Goal: Information Seeking & Learning: Learn about a topic

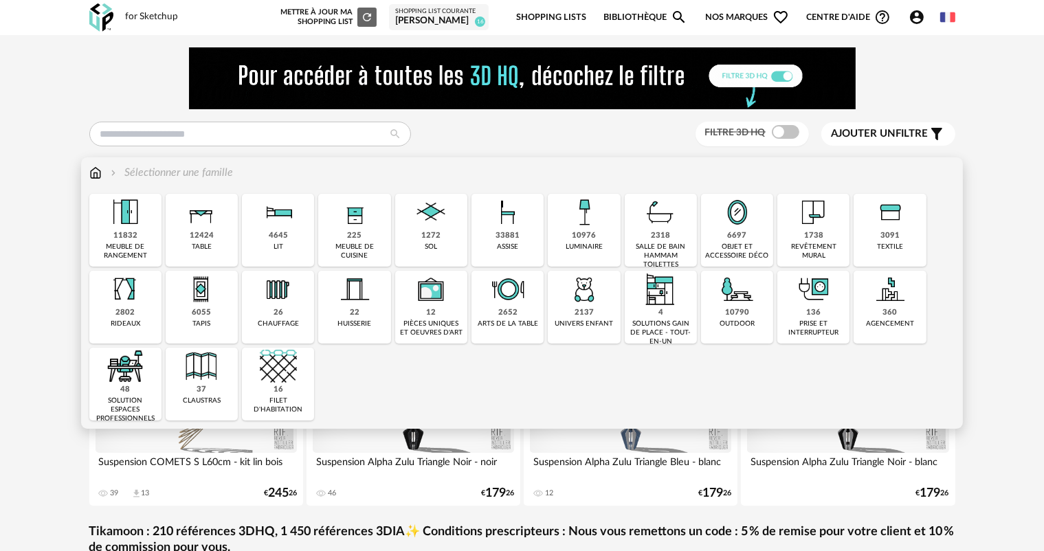
click at [514, 318] on div "2652 arts de la table" at bounding box center [508, 307] width 72 height 73
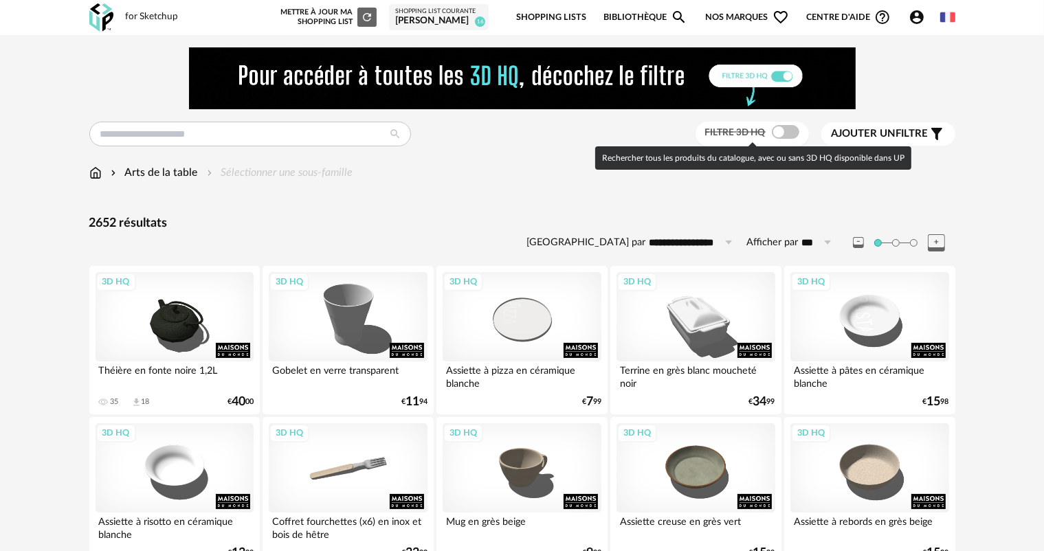
click at [751, 132] on span "Filtre 3D HQ" at bounding box center [735, 133] width 60 height 10
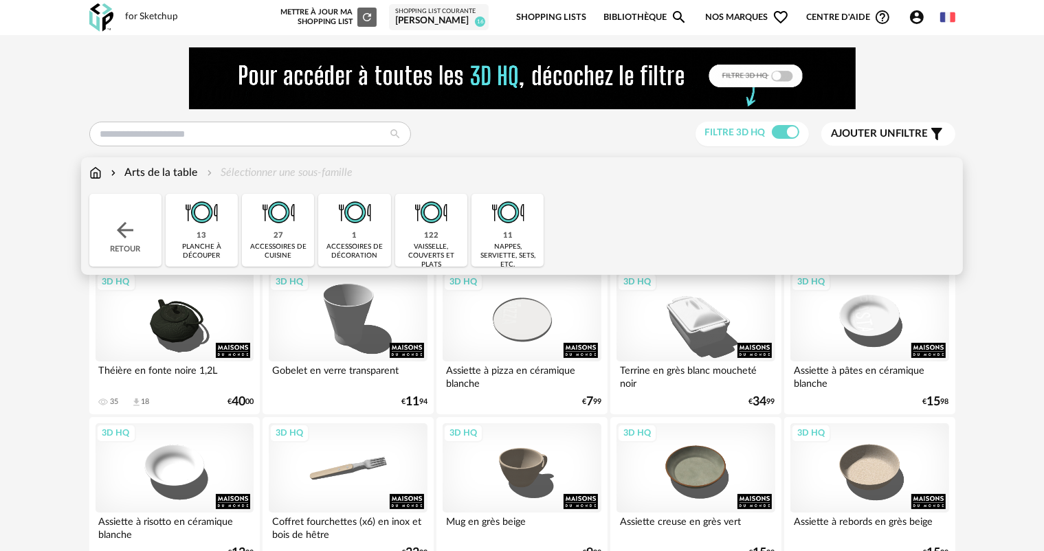
click at [119, 229] on img at bounding box center [125, 230] width 25 height 25
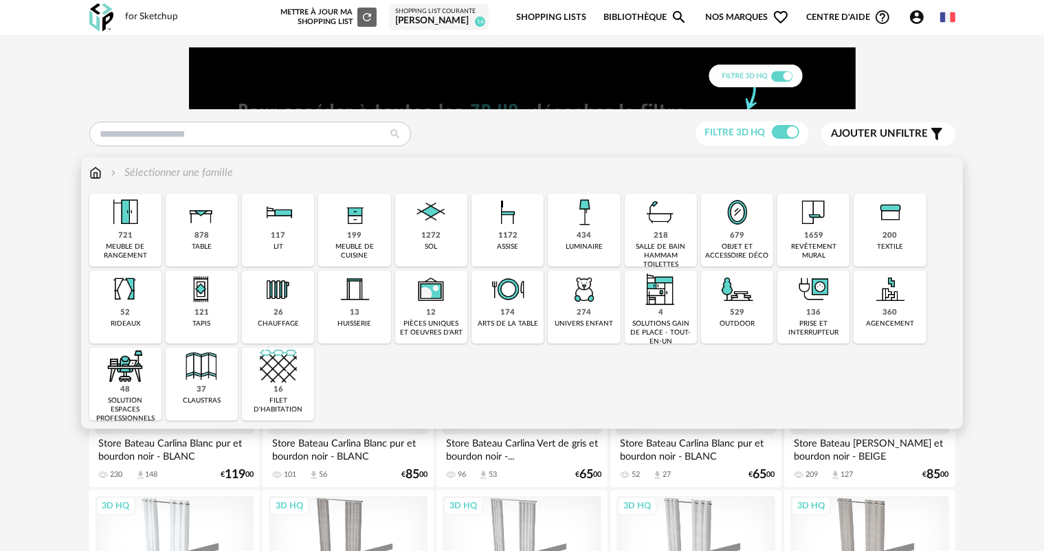
click at [519, 234] on div "1172 assise" at bounding box center [508, 230] width 72 height 73
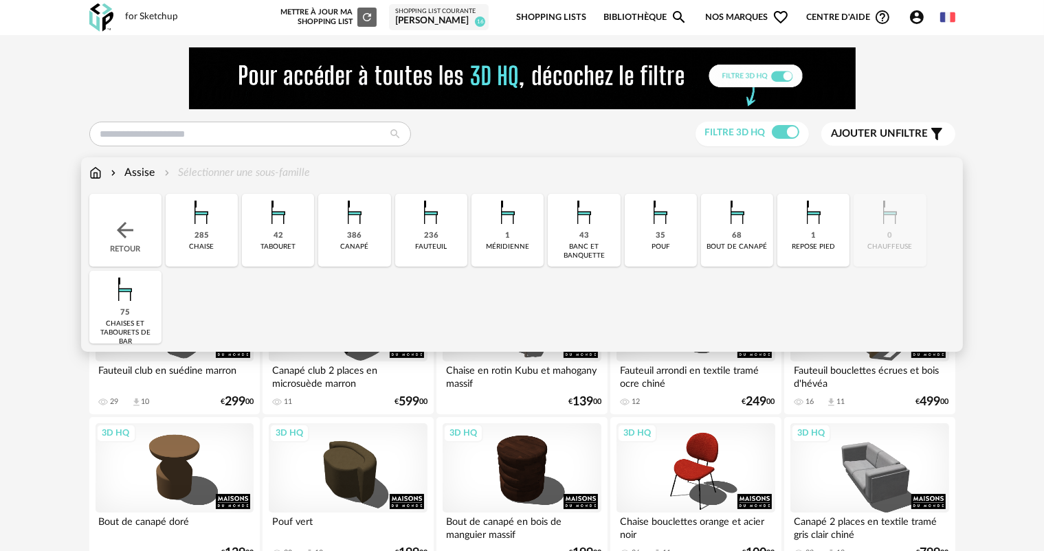
click at [360, 225] on img at bounding box center [354, 212] width 37 height 37
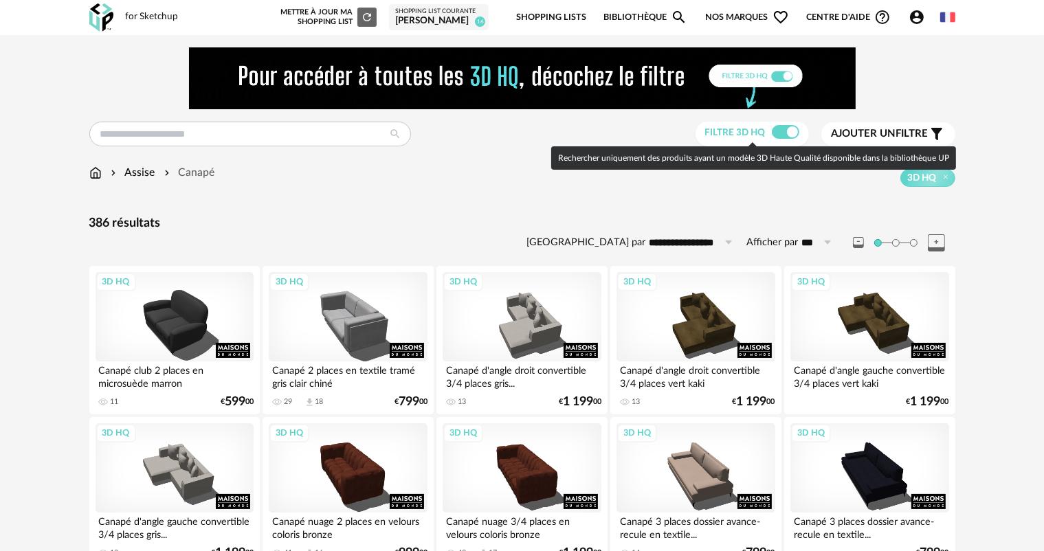
click at [760, 137] on span "Filtre 3D HQ" at bounding box center [735, 133] width 60 height 10
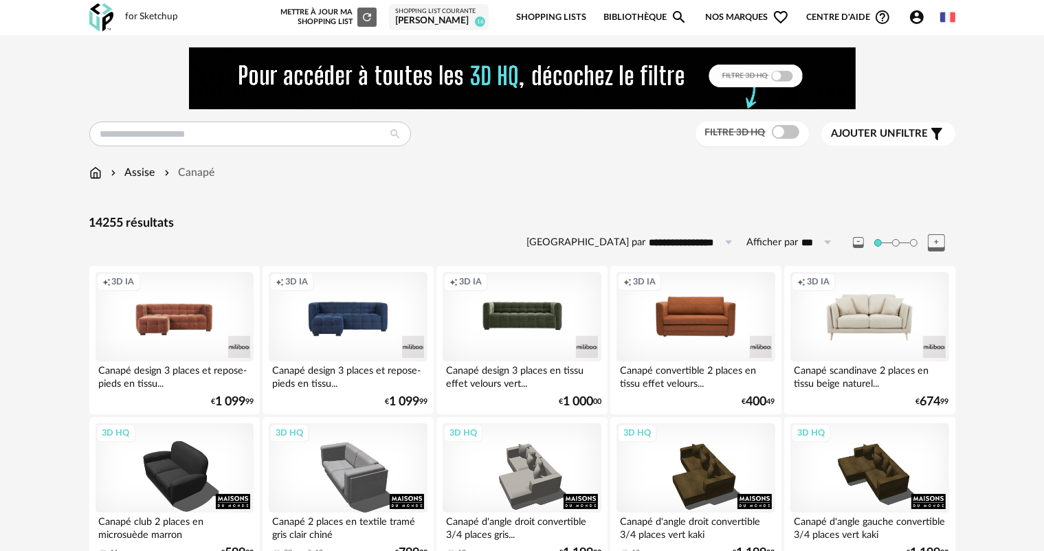
scroll to position [69, 0]
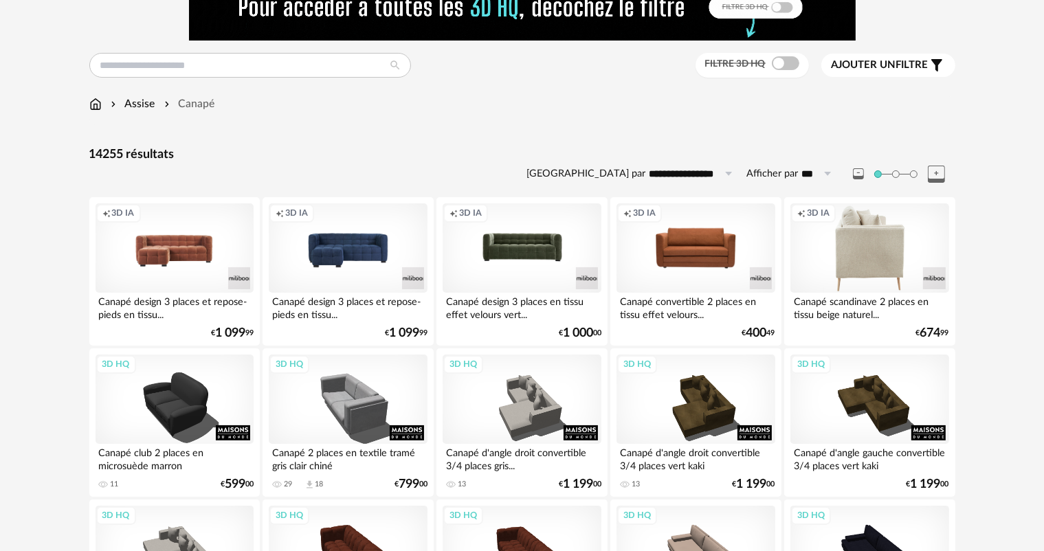
click at [864, 264] on div "Creation icon 3D IA" at bounding box center [870, 247] width 158 height 89
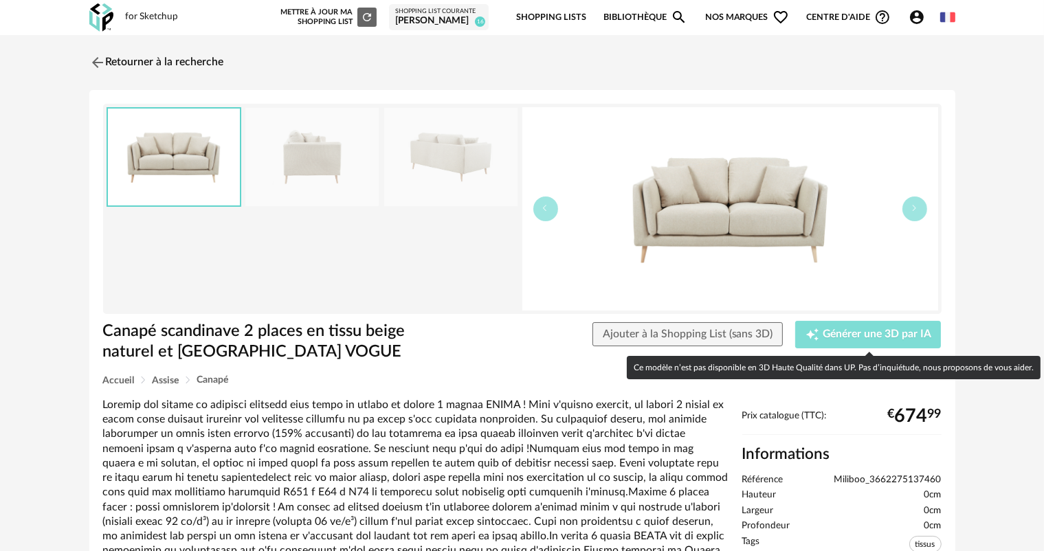
click at [876, 335] on span "Générer une 3D par IA" at bounding box center [877, 334] width 109 height 11
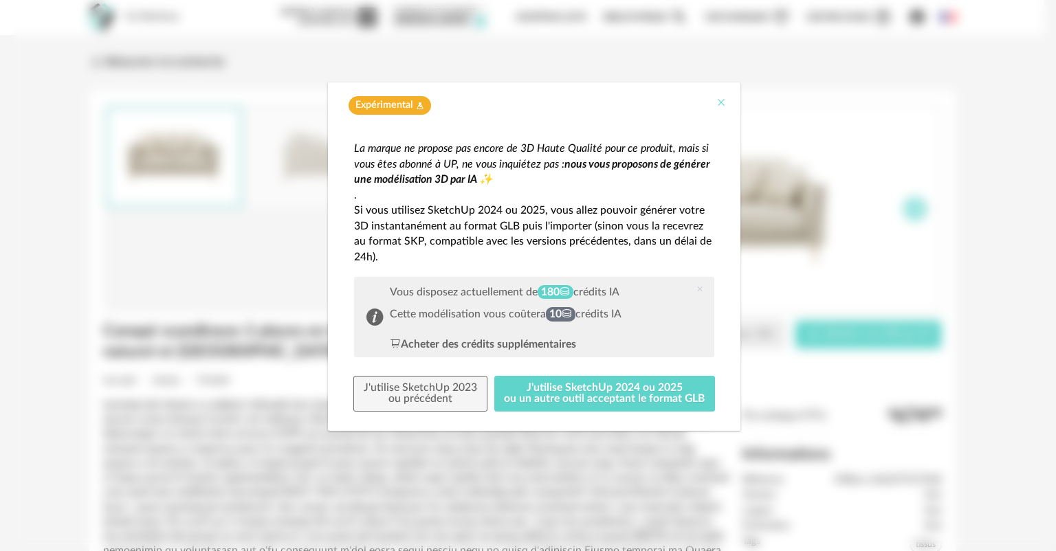
click at [723, 105] on icon "Close" at bounding box center [721, 102] width 11 height 11
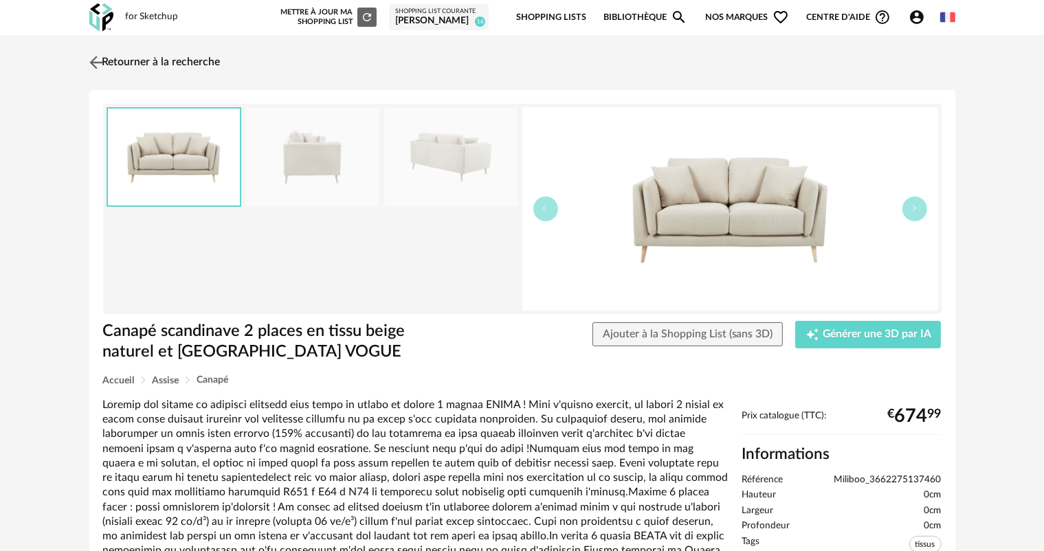
click at [96, 59] on img at bounding box center [96, 62] width 20 height 20
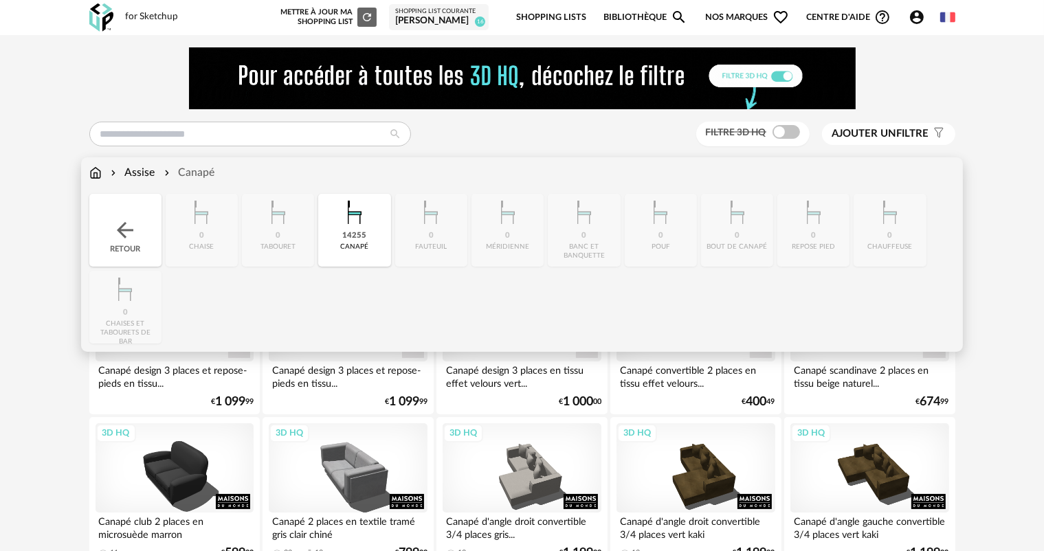
click at [344, 228] on img at bounding box center [354, 212] width 37 height 37
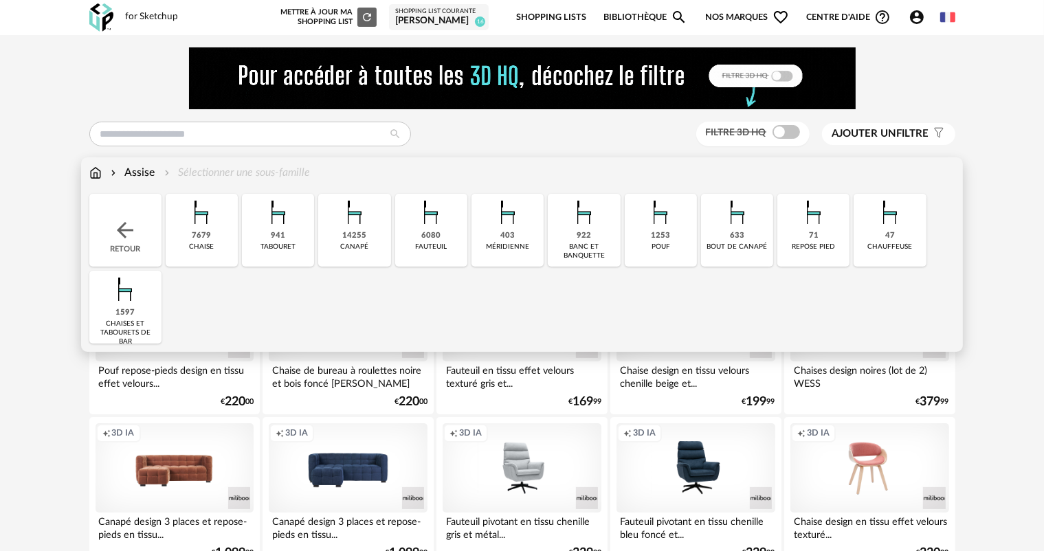
click at [443, 238] on div "6080 [GEOGRAPHIC_DATA]" at bounding box center [431, 230] width 72 height 73
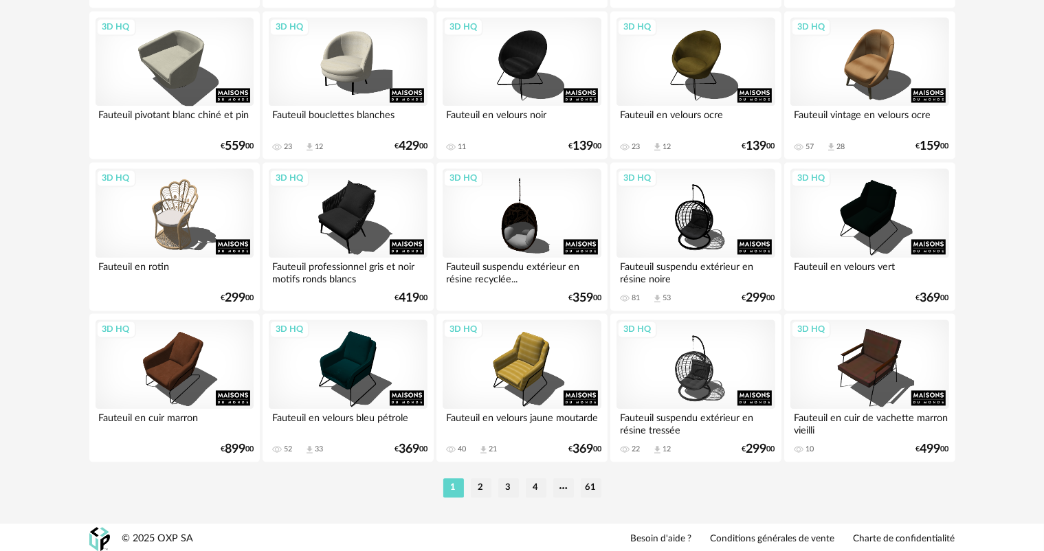
scroll to position [2830, 0]
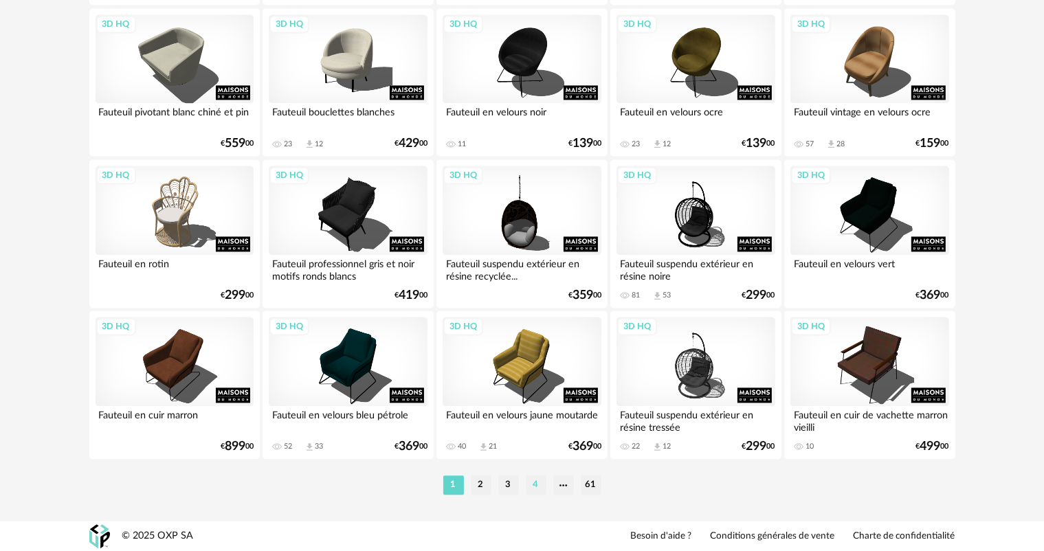
click at [536, 486] on li "4" at bounding box center [536, 485] width 21 height 19
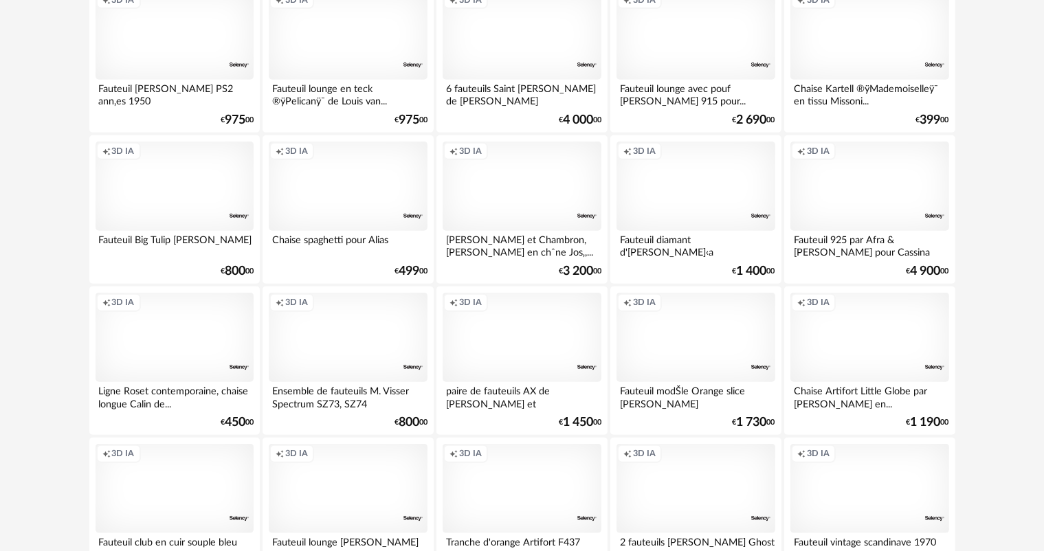
scroll to position [1512, 0]
